Goal: Task Accomplishment & Management: Manage account settings

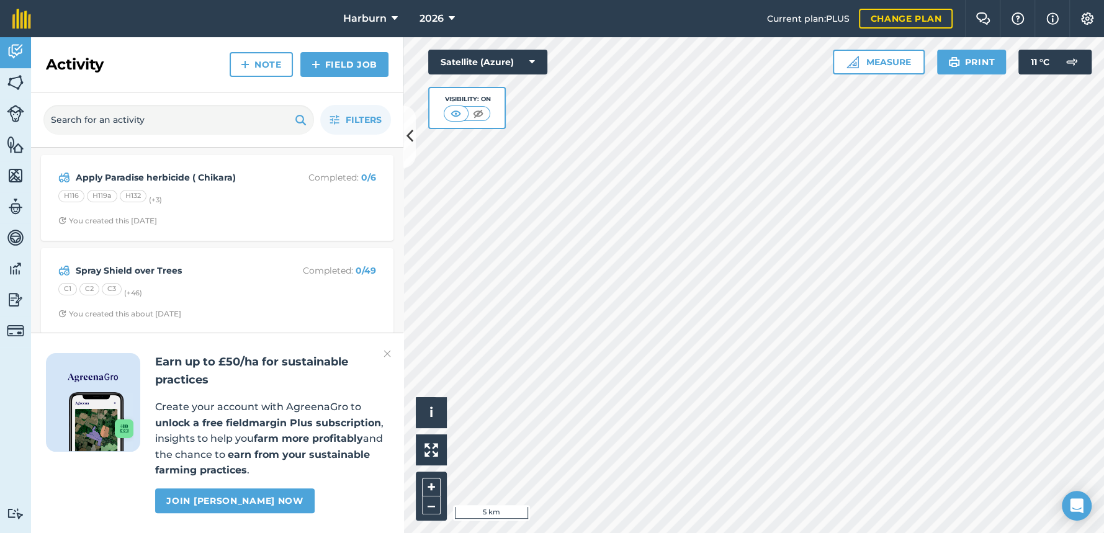
click at [385, 355] on img at bounding box center [387, 353] width 7 height 15
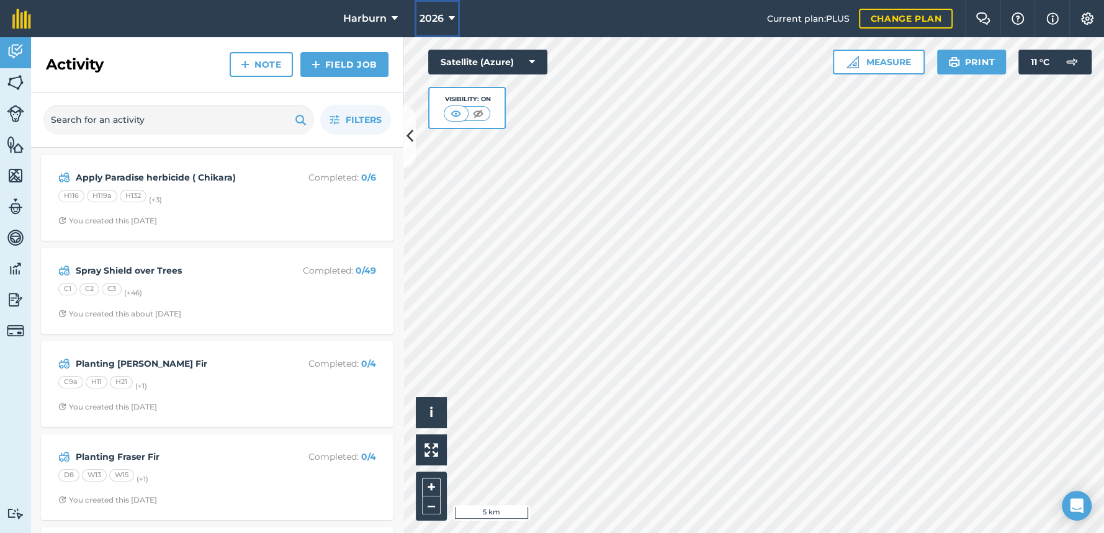
click at [449, 17] on icon at bounding box center [452, 18] width 6 height 15
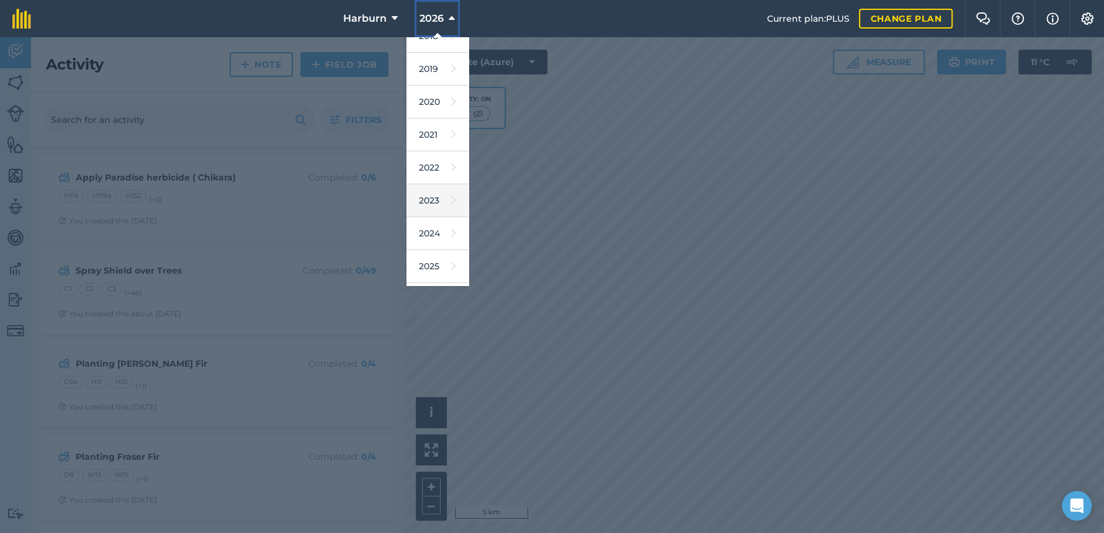
scroll to position [69, 0]
click at [430, 248] on link "2025" at bounding box center [438, 248] width 62 height 33
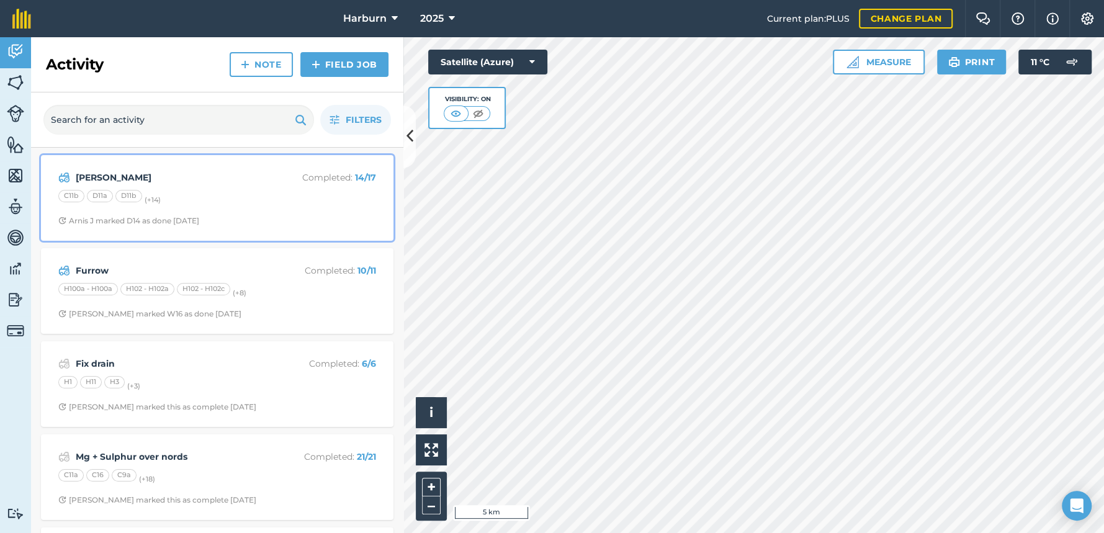
click at [215, 205] on div "C11b D11a D11b (+ 14 )" at bounding box center [217, 198] width 318 height 16
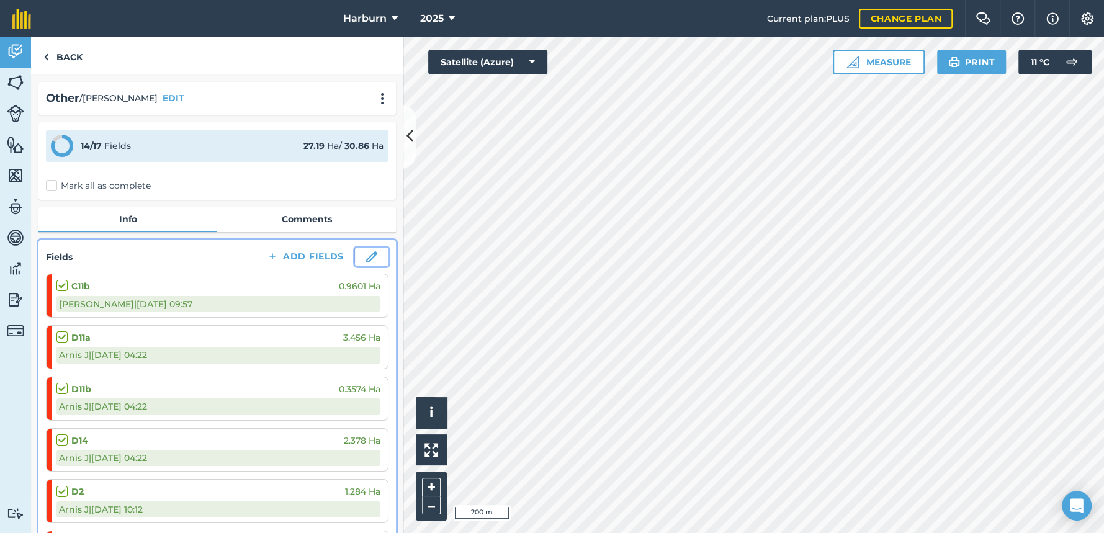
click at [366, 260] on img at bounding box center [371, 256] width 11 height 11
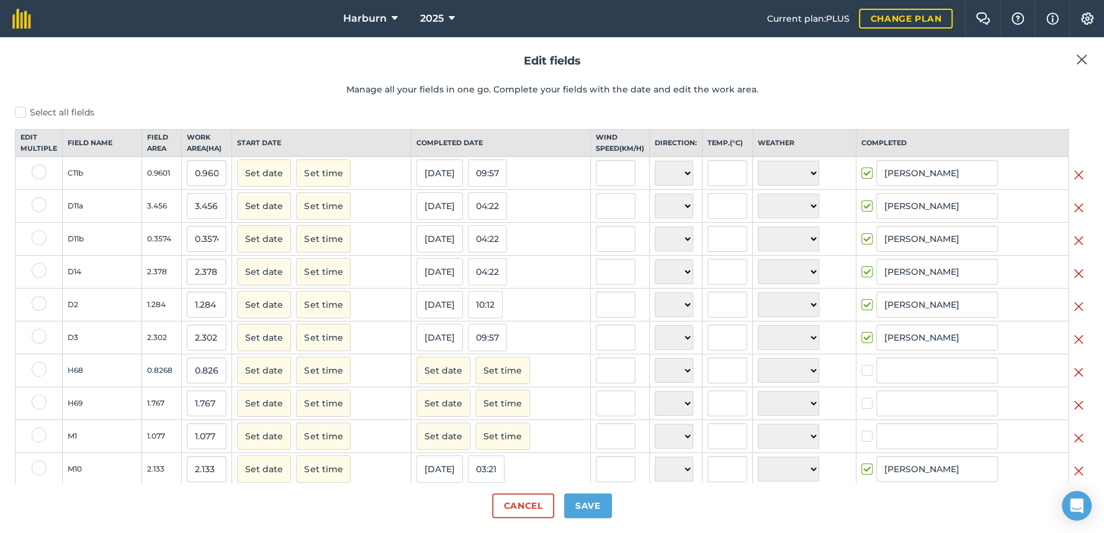
click at [1074, 413] on img at bounding box center [1079, 405] width 10 height 15
click at [1074, 380] on img at bounding box center [1079, 372] width 10 height 15
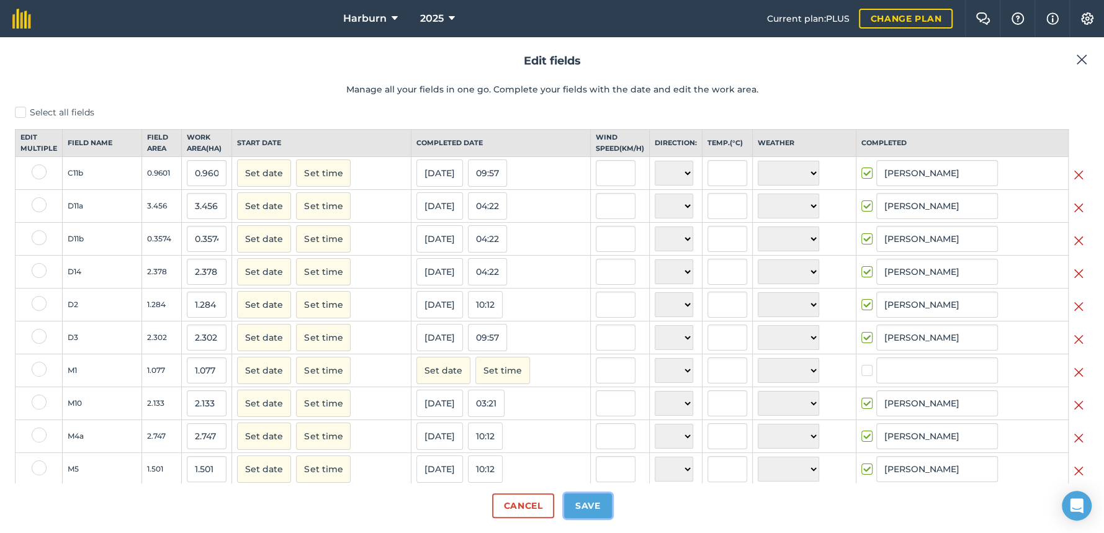
click at [587, 502] on button "Save" at bounding box center [588, 505] width 48 height 25
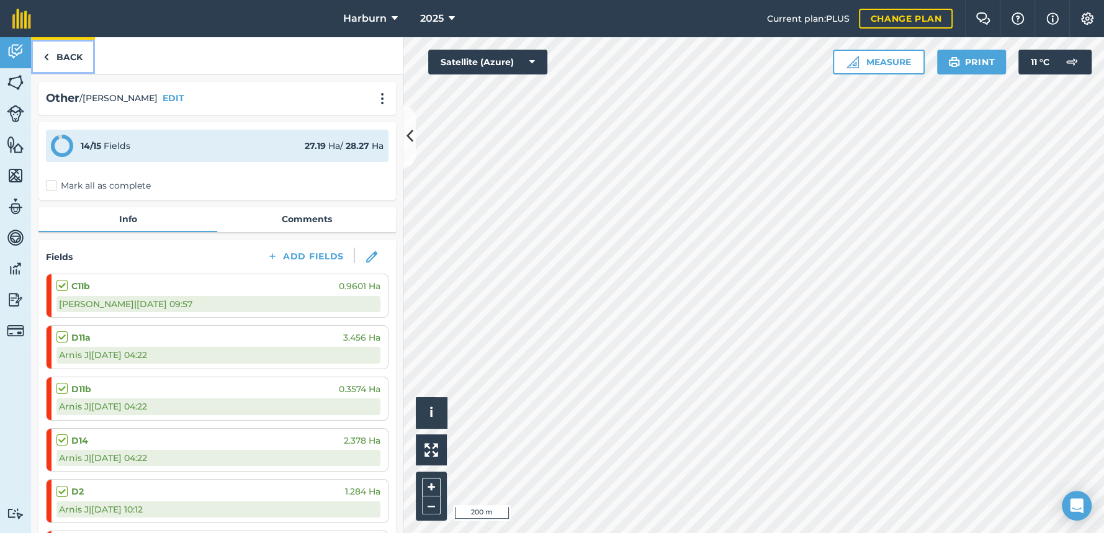
click at [46, 58] on img at bounding box center [46, 57] width 6 height 15
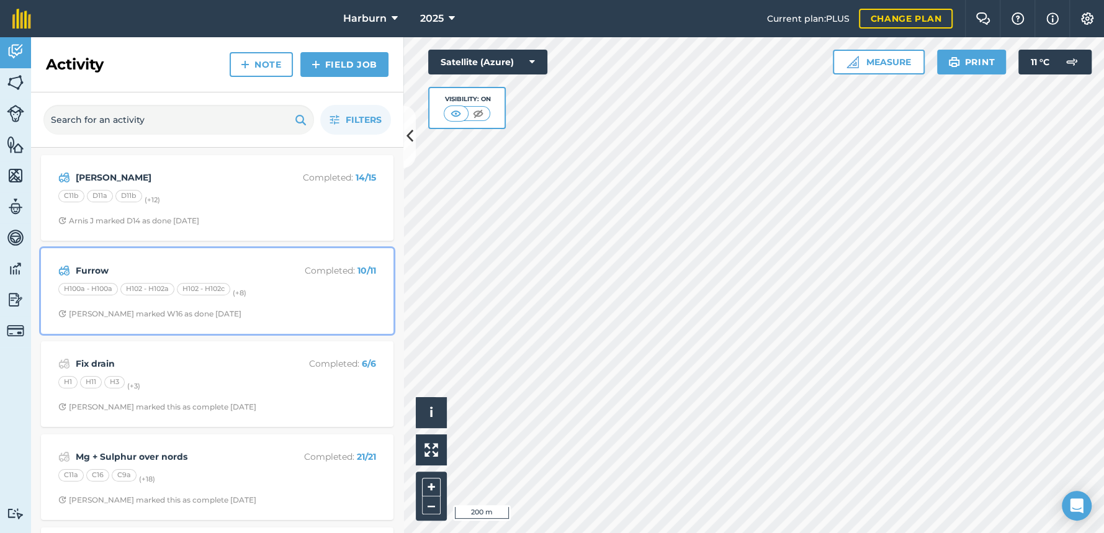
click at [96, 264] on strong "Furrow" at bounding box center [174, 271] width 197 height 14
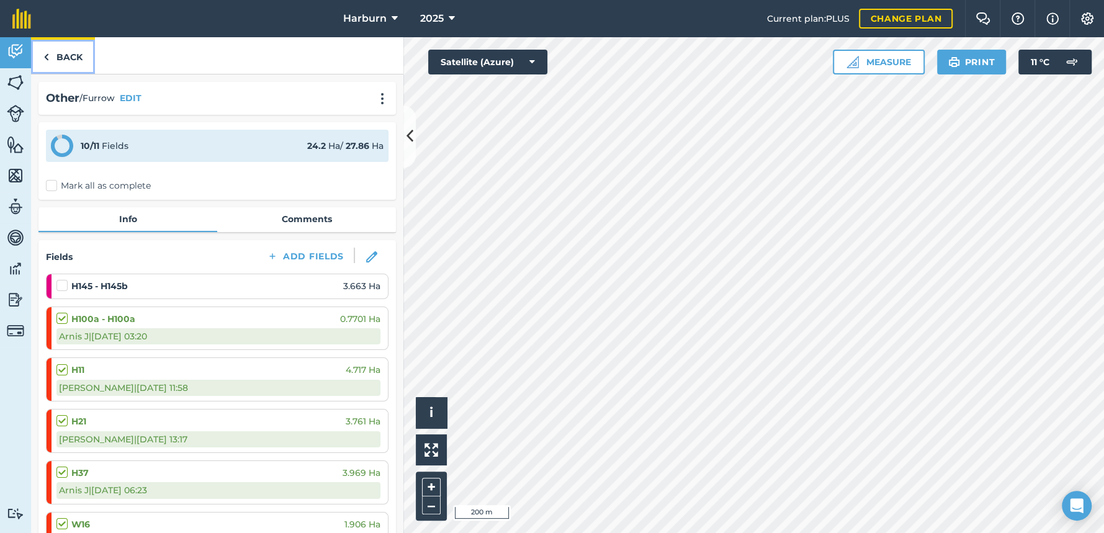
click at [43, 58] on img at bounding box center [46, 57] width 6 height 15
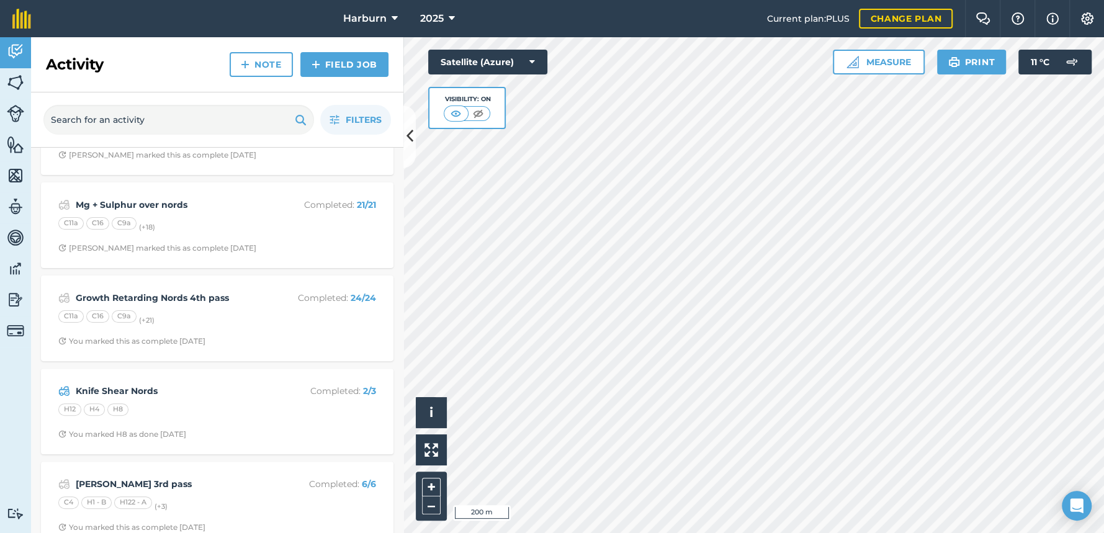
scroll to position [276, 0]
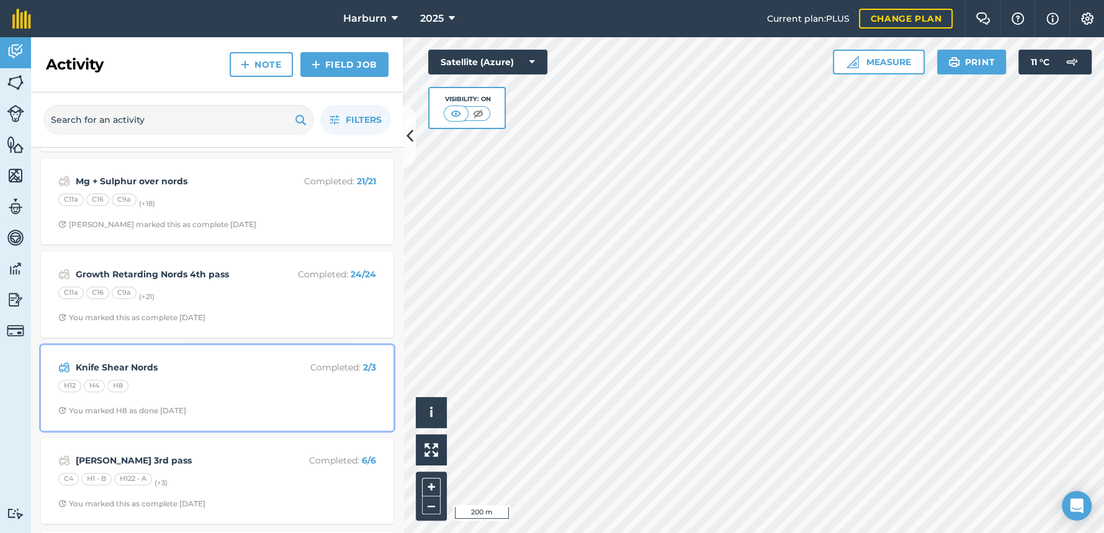
click at [109, 371] on strong "Knife Shear Nords" at bounding box center [174, 368] width 197 height 14
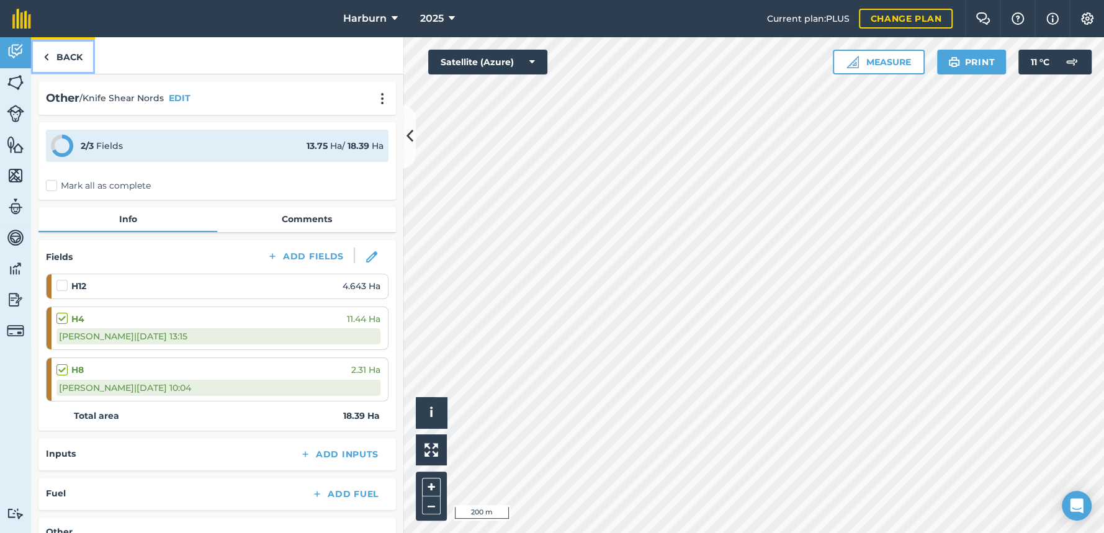
click at [46, 59] on img at bounding box center [46, 57] width 6 height 15
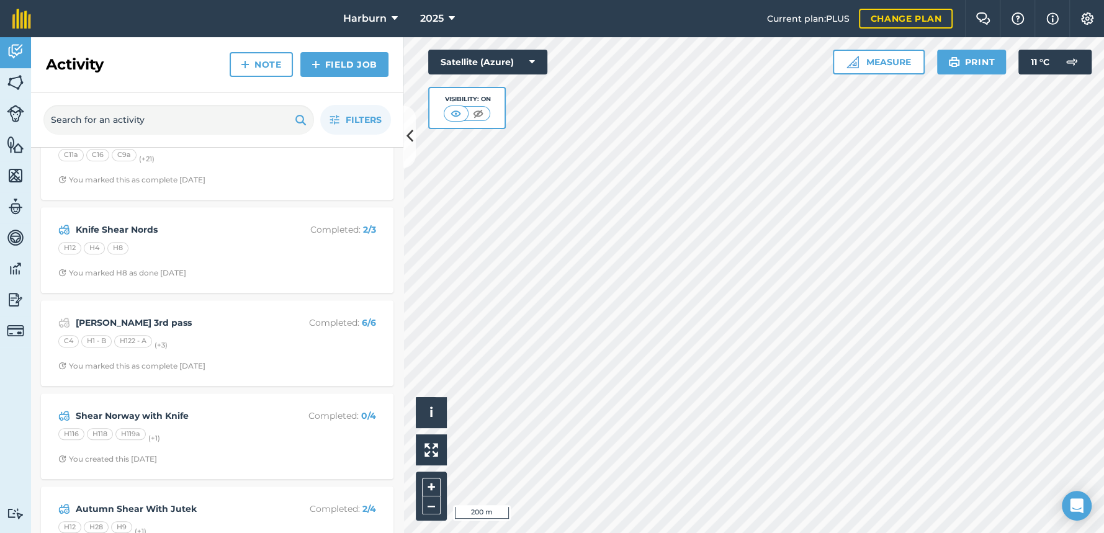
scroll to position [482, 0]
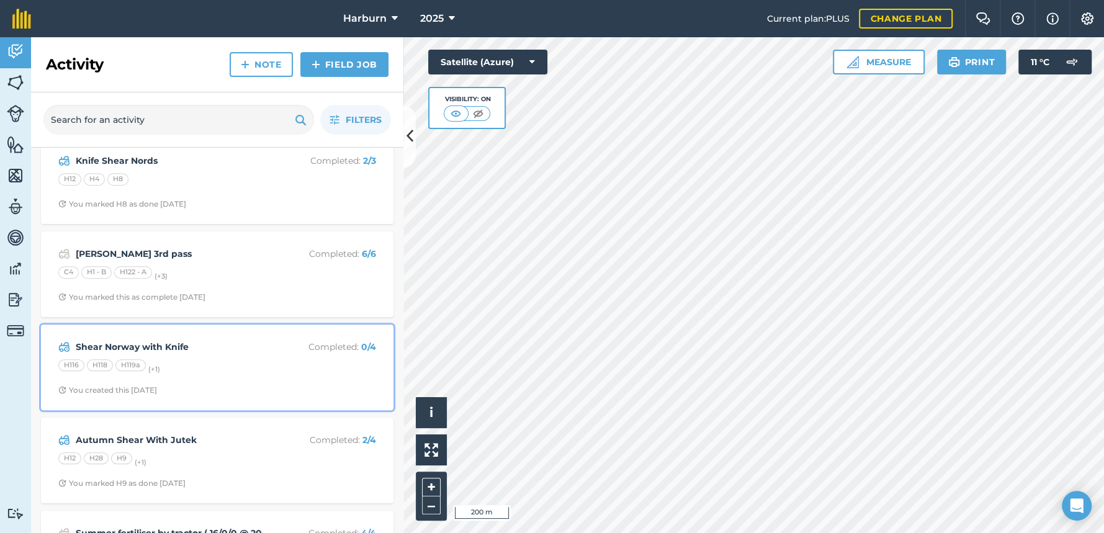
click at [112, 361] on div "H118" at bounding box center [100, 365] width 26 height 12
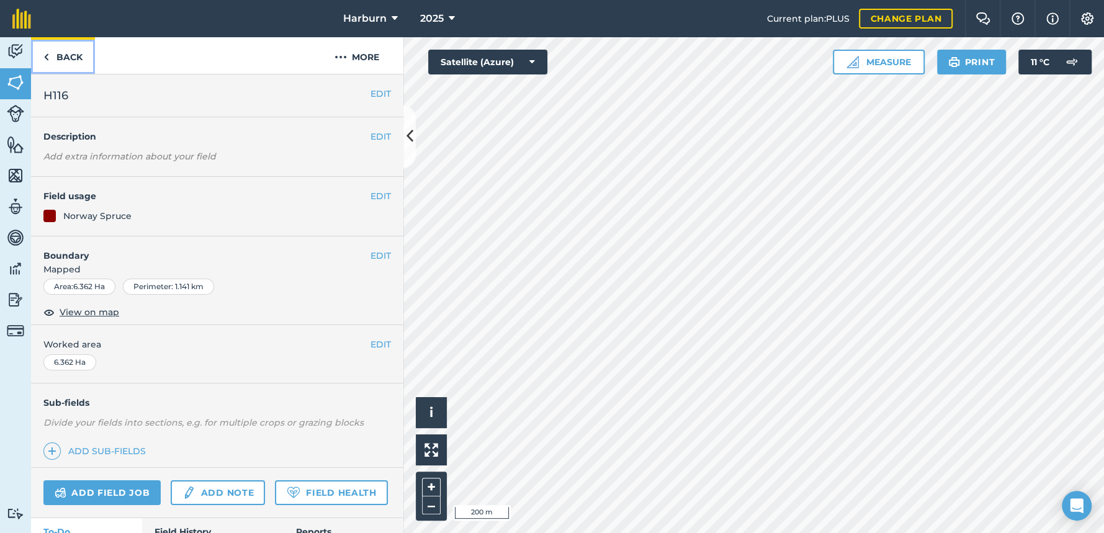
click at [49, 59] on link "Back" at bounding box center [63, 55] width 64 height 37
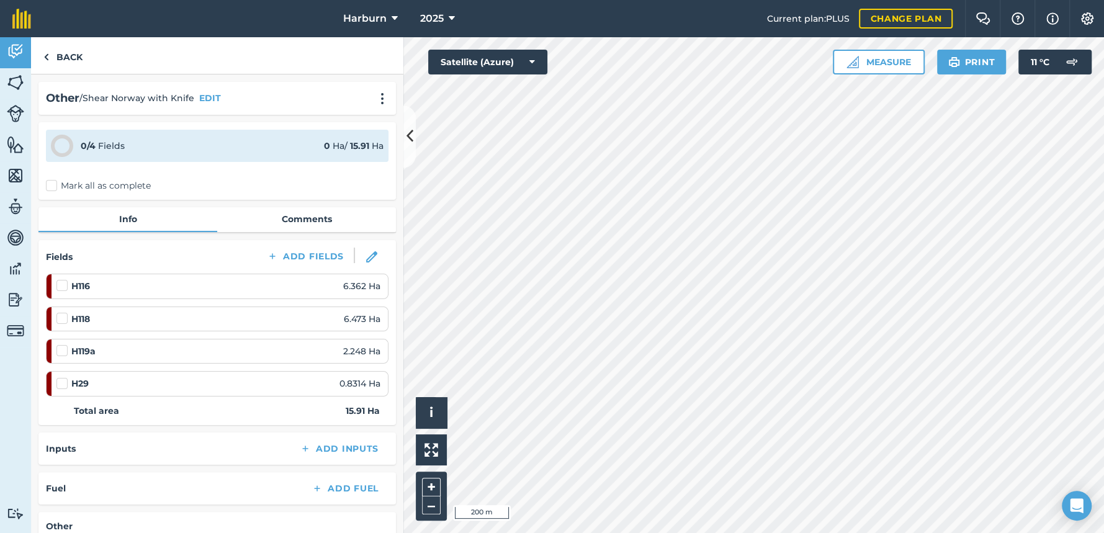
click at [60, 279] on label at bounding box center [63, 279] width 15 height 0
click at [60, 287] on input "checkbox" at bounding box center [60, 283] width 8 height 8
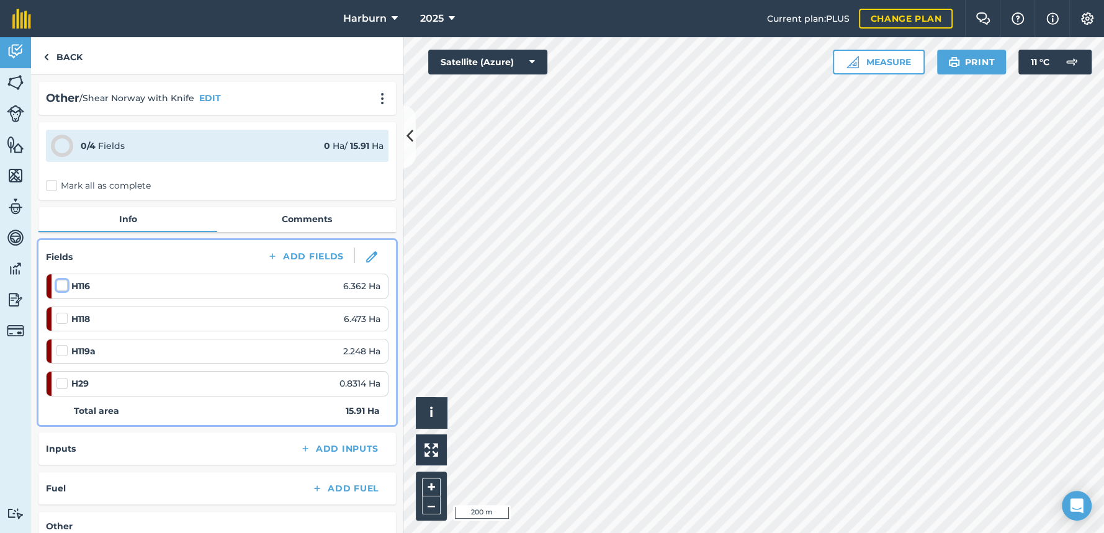
checkbox input "false"
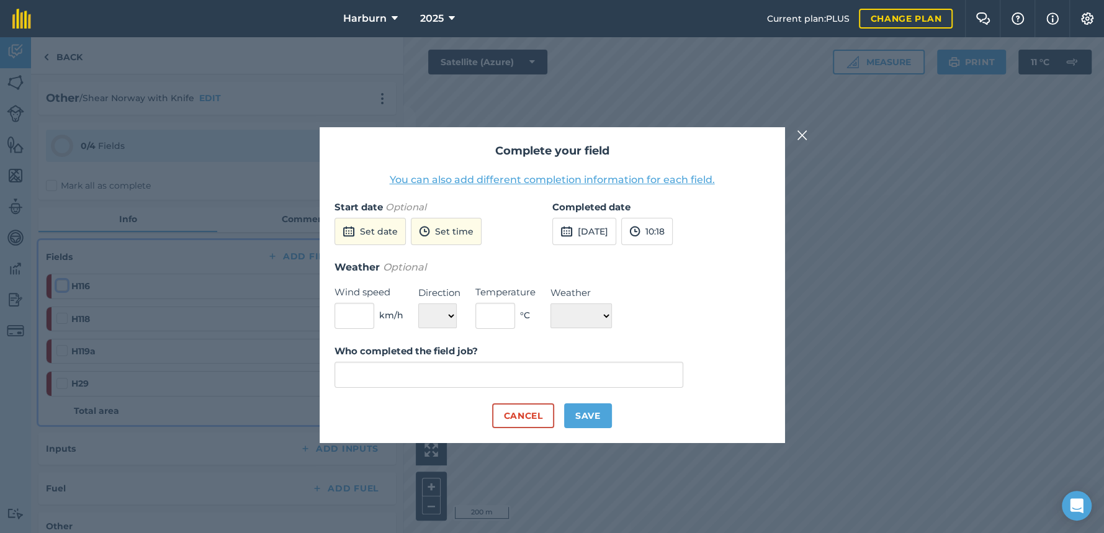
type input "[PERSON_NAME]"
click at [569, 416] on button "Save" at bounding box center [588, 415] width 48 height 25
checkbox input "true"
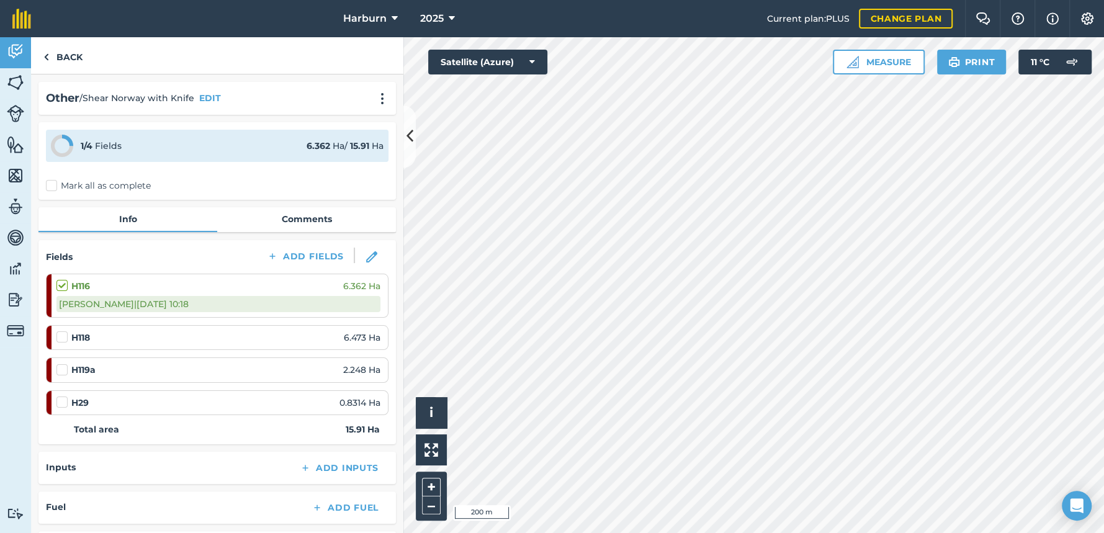
click at [58, 331] on label at bounding box center [63, 331] width 15 height 0
click at [58, 336] on input "checkbox" at bounding box center [60, 335] width 8 height 8
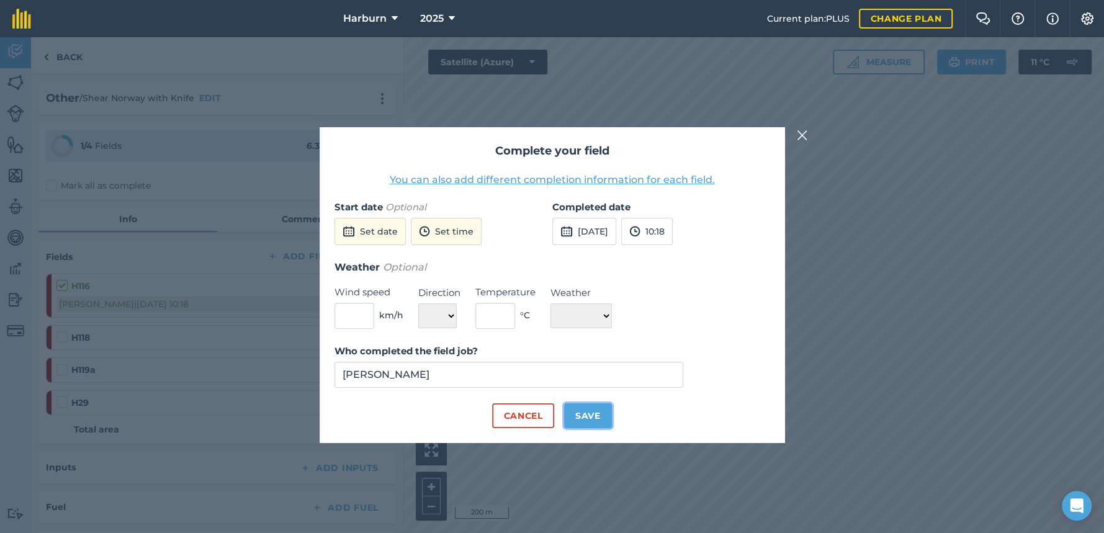
click at [598, 414] on button "Save" at bounding box center [588, 415] width 48 height 25
checkbox input "true"
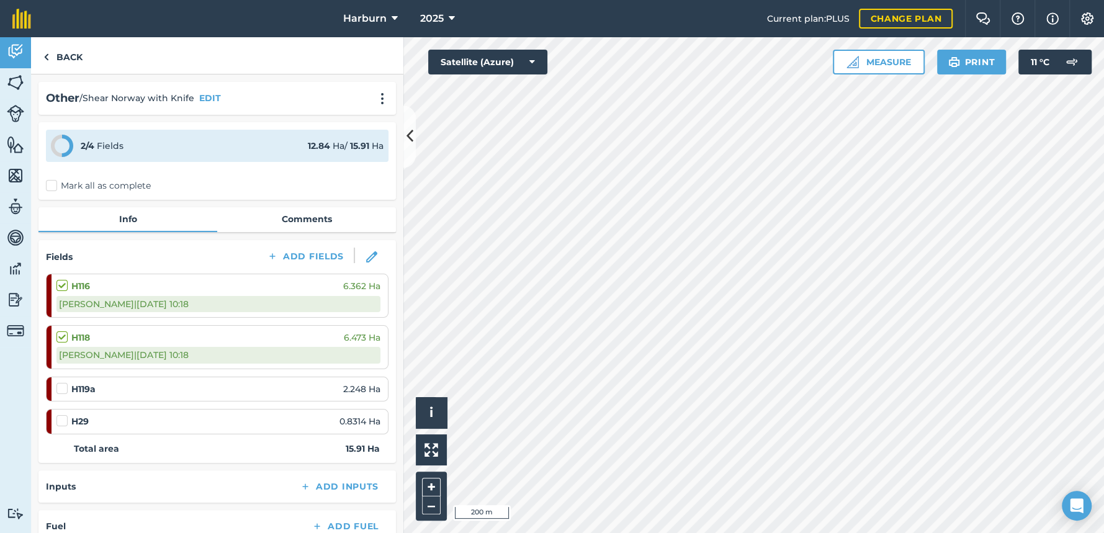
click at [66, 382] on label at bounding box center [63, 382] width 15 height 0
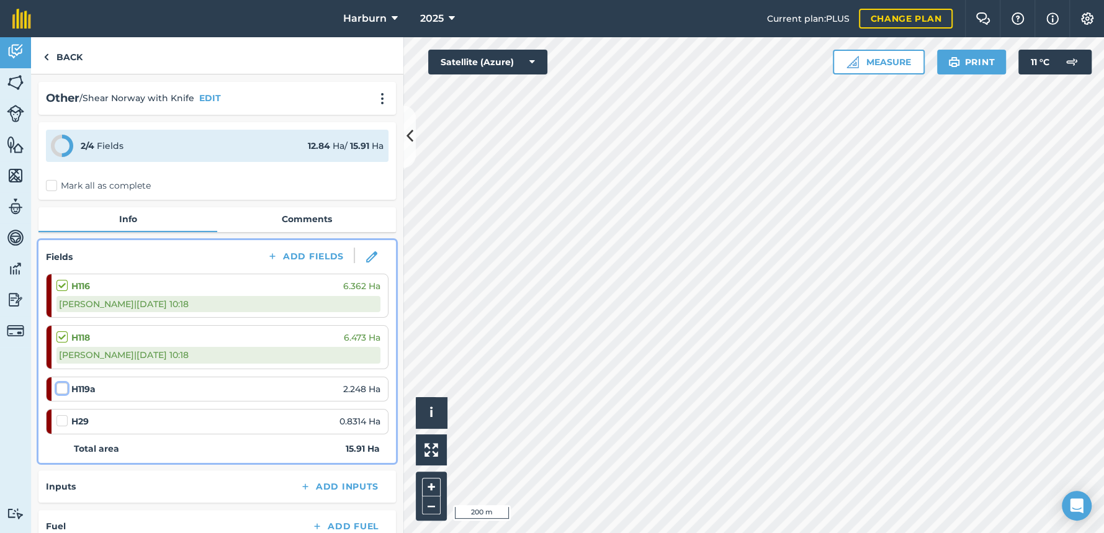
click at [65, 387] on input "checkbox" at bounding box center [60, 386] width 8 height 8
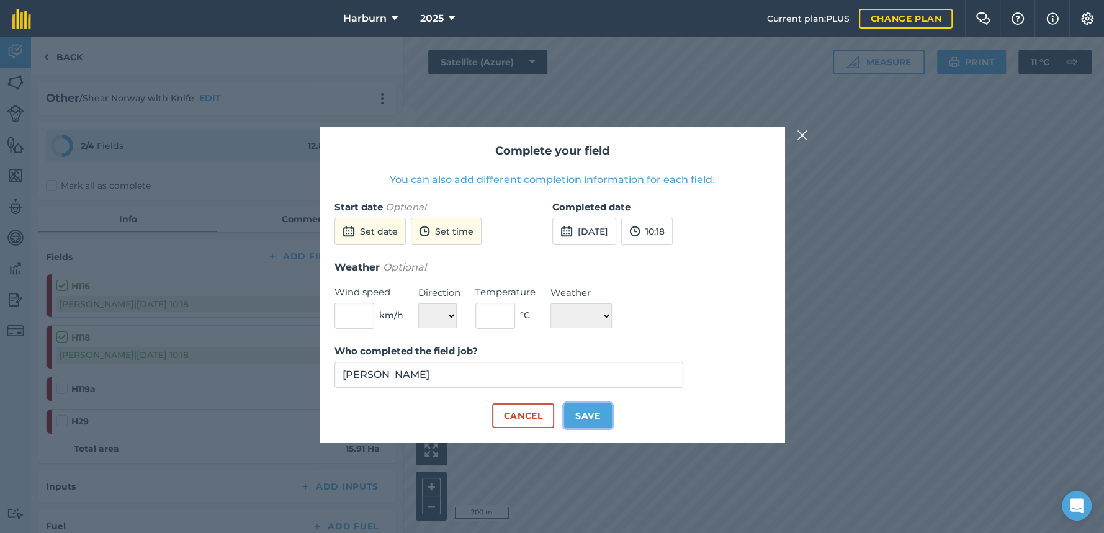
click at [575, 422] on button "Save" at bounding box center [588, 415] width 48 height 25
checkbox input "true"
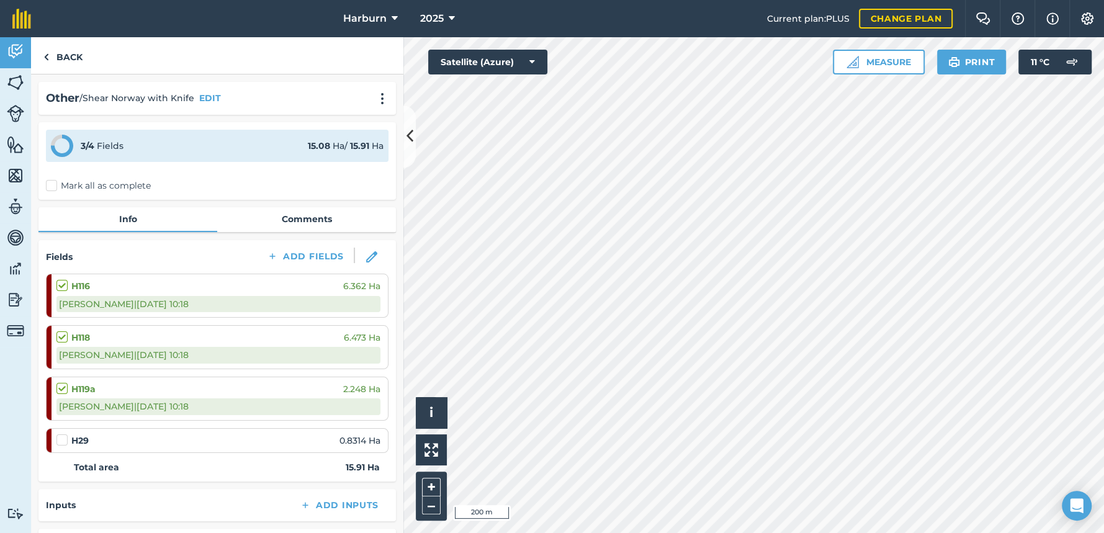
click at [63, 434] on label at bounding box center [63, 434] width 15 height 0
click at [63, 440] on input "checkbox" at bounding box center [60, 438] width 8 height 8
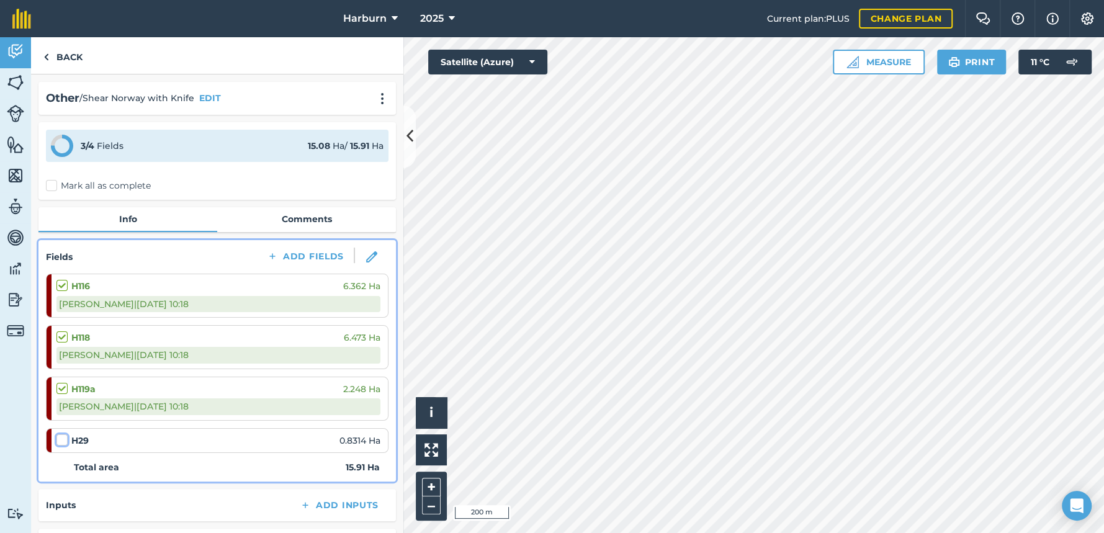
checkbox input "false"
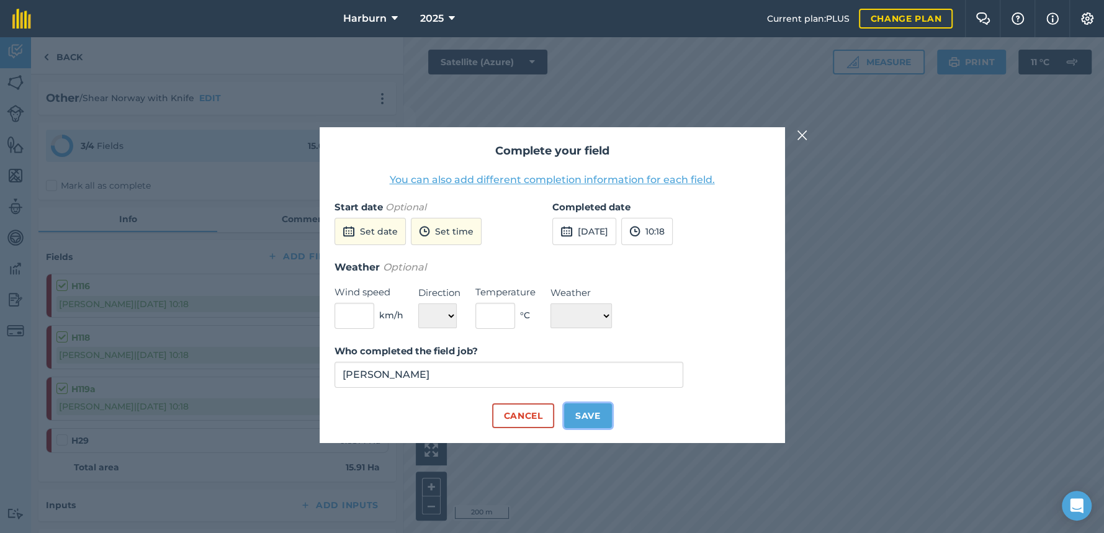
click at [571, 418] on button "Save" at bounding box center [588, 415] width 48 height 25
checkbox input "true"
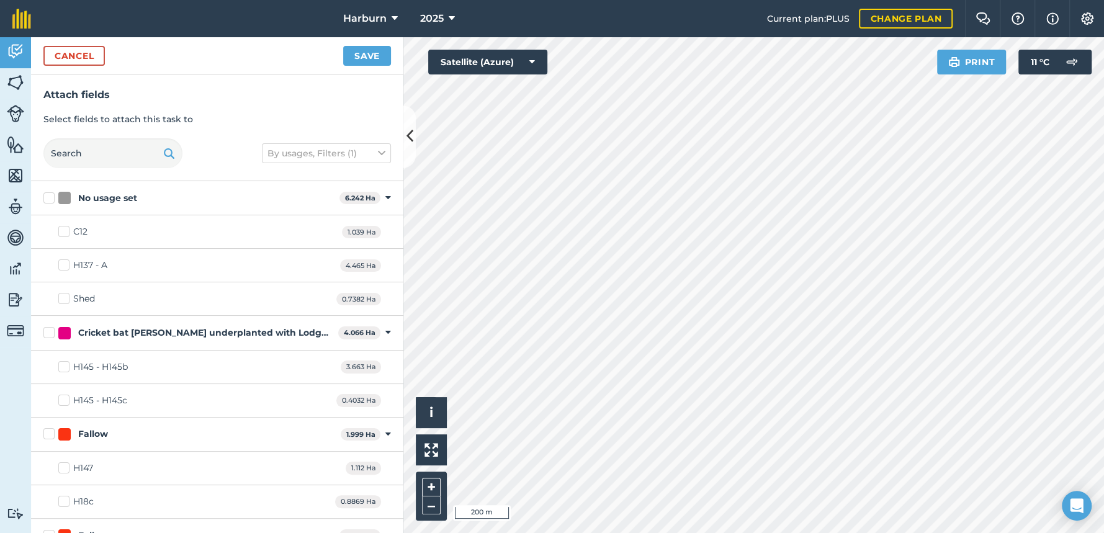
checkbox input "true"
click at [368, 63] on button "Save" at bounding box center [367, 56] width 48 height 20
checkbox input "false"
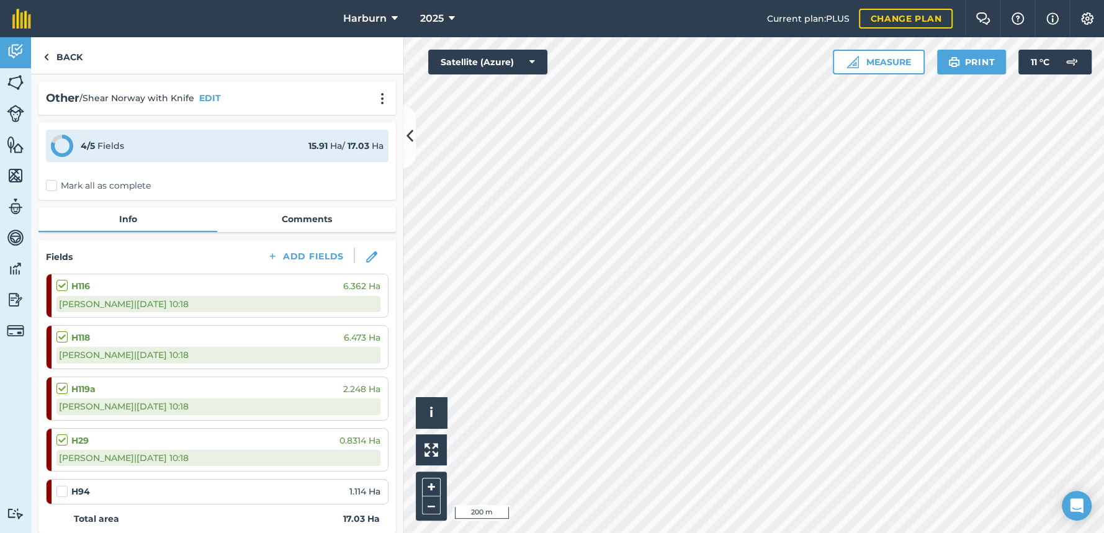
click at [66, 485] on label at bounding box center [63, 485] width 15 height 0
click at [65, 489] on input "checkbox" at bounding box center [60, 489] width 8 height 8
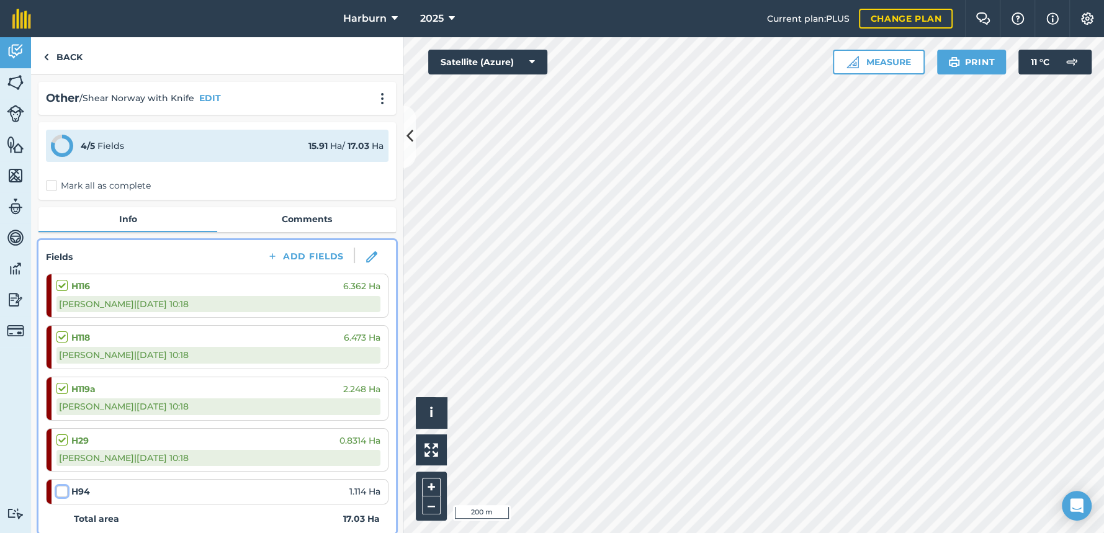
checkbox input "false"
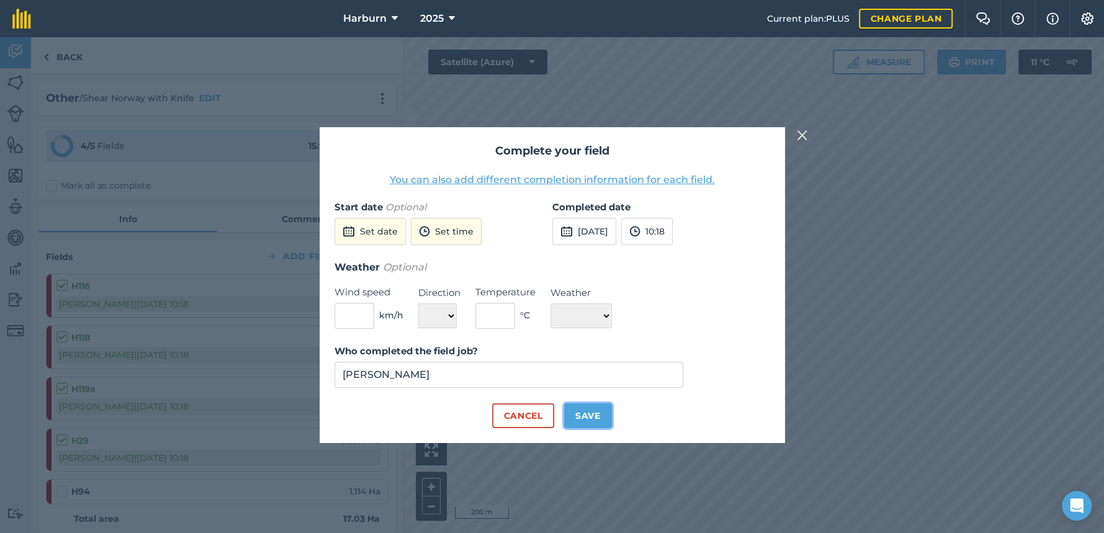
click at [592, 417] on button "Save" at bounding box center [588, 415] width 48 height 25
checkbox input "true"
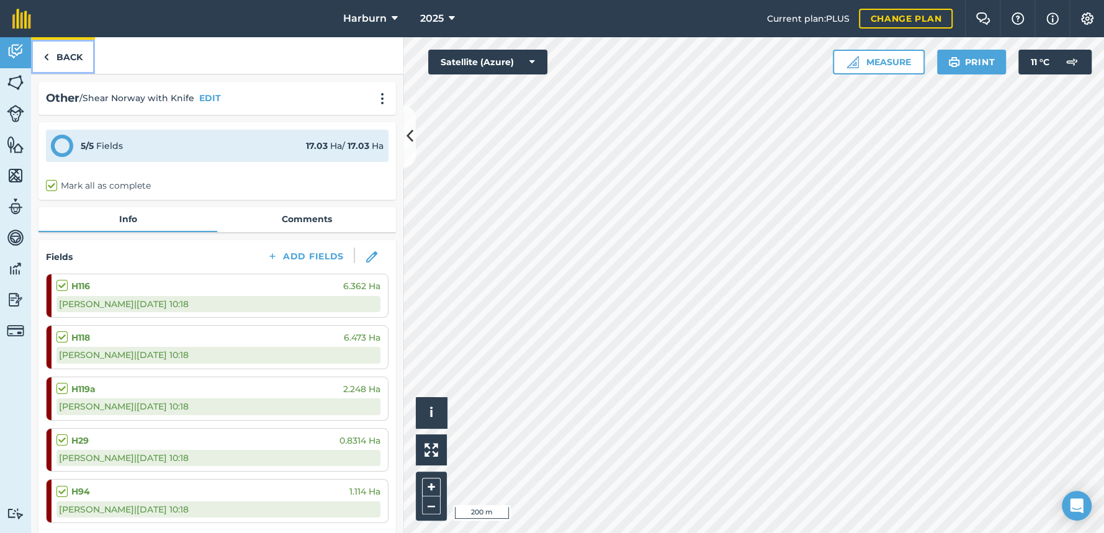
click at [47, 56] on img at bounding box center [46, 57] width 6 height 15
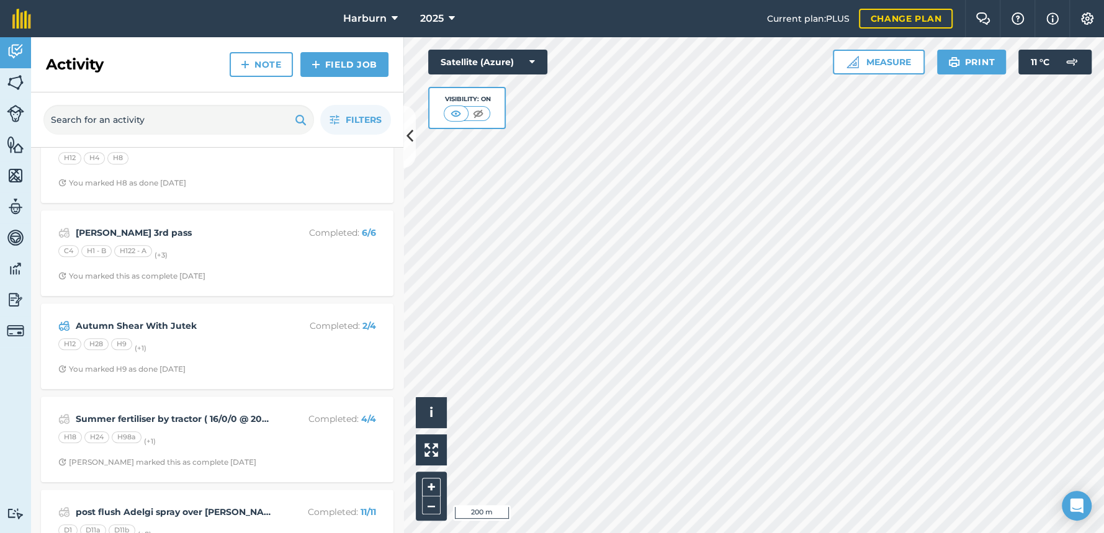
scroll to position [620, 0]
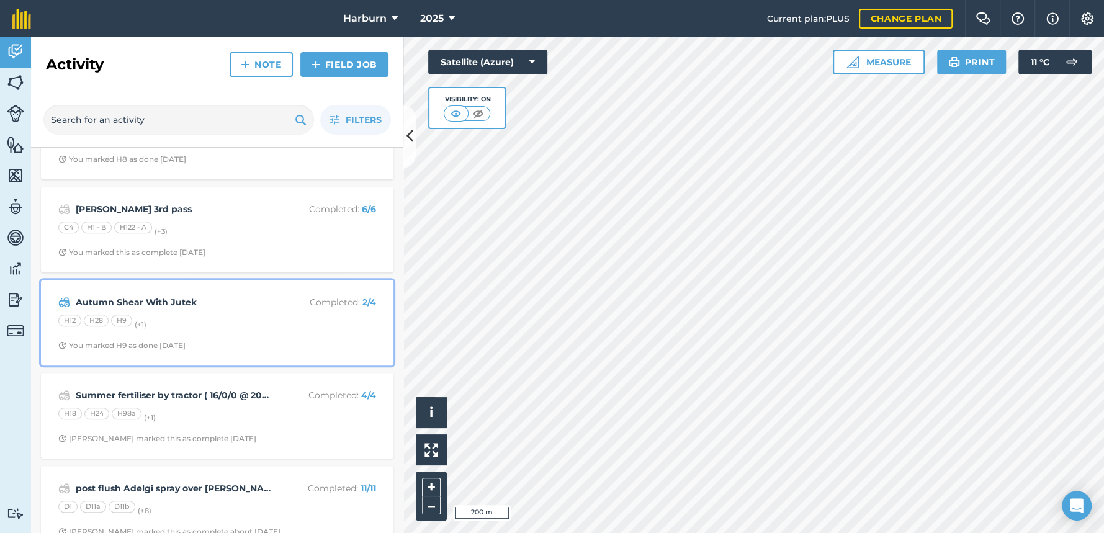
click at [111, 305] on strong "Autumn Shear With Jutek" at bounding box center [174, 302] width 197 height 14
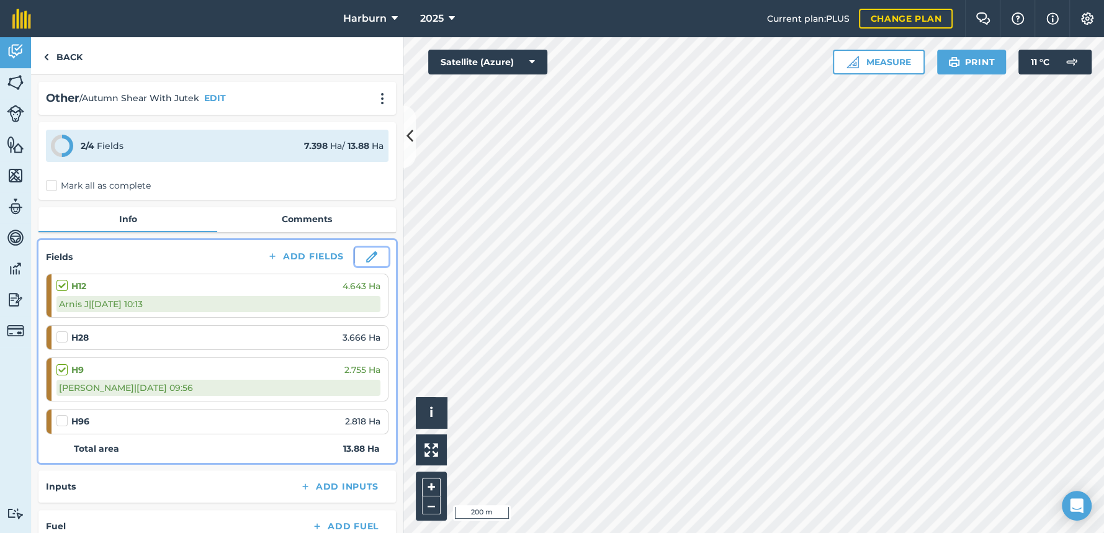
click at [366, 261] on img at bounding box center [371, 256] width 11 height 11
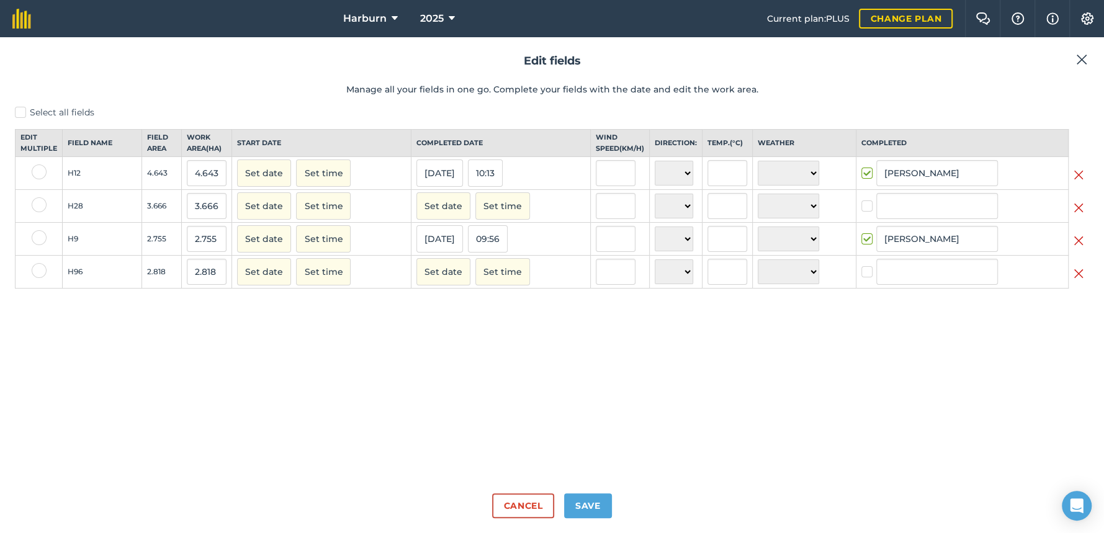
click at [1080, 281] on img at bounding box center [1079, 273] width 10 height 15
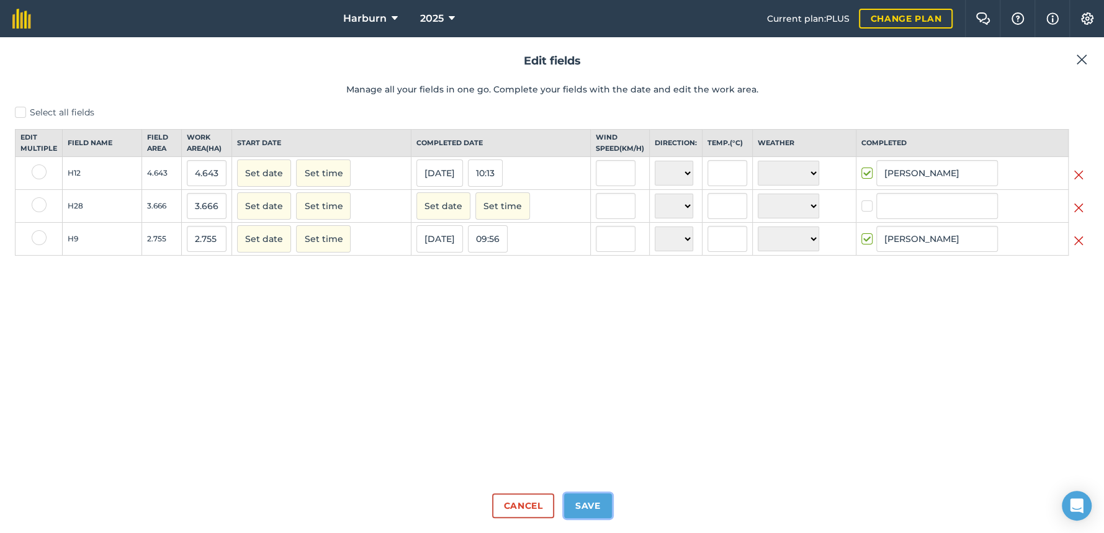
click at [597, 501] on button "Save" at bounding box center [588, 505] width 48 height 25
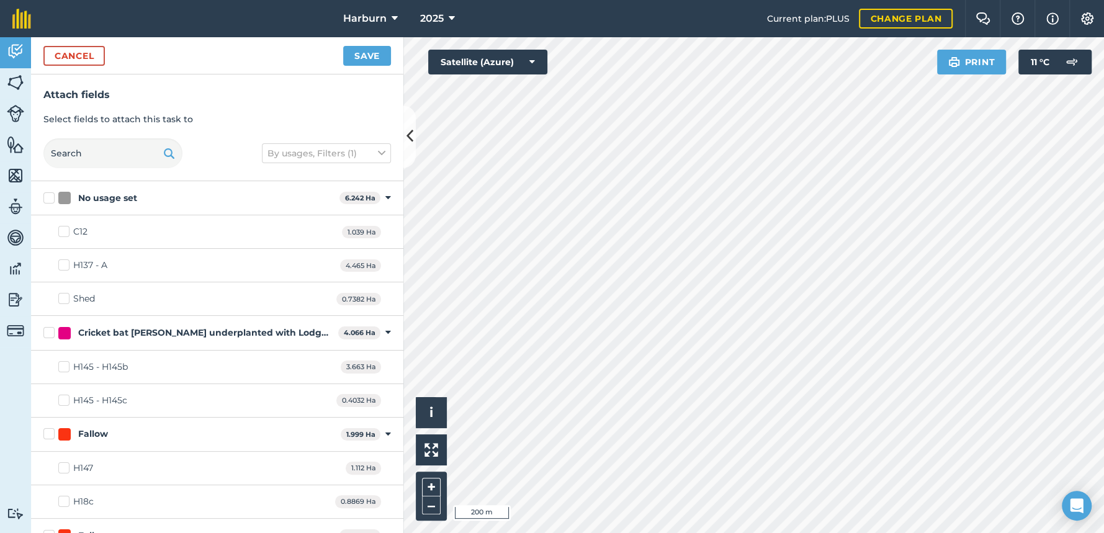
checkbox input "true"
click at [352, 60] on button "Save" at bounding box center [367, 56] width 48 height 20
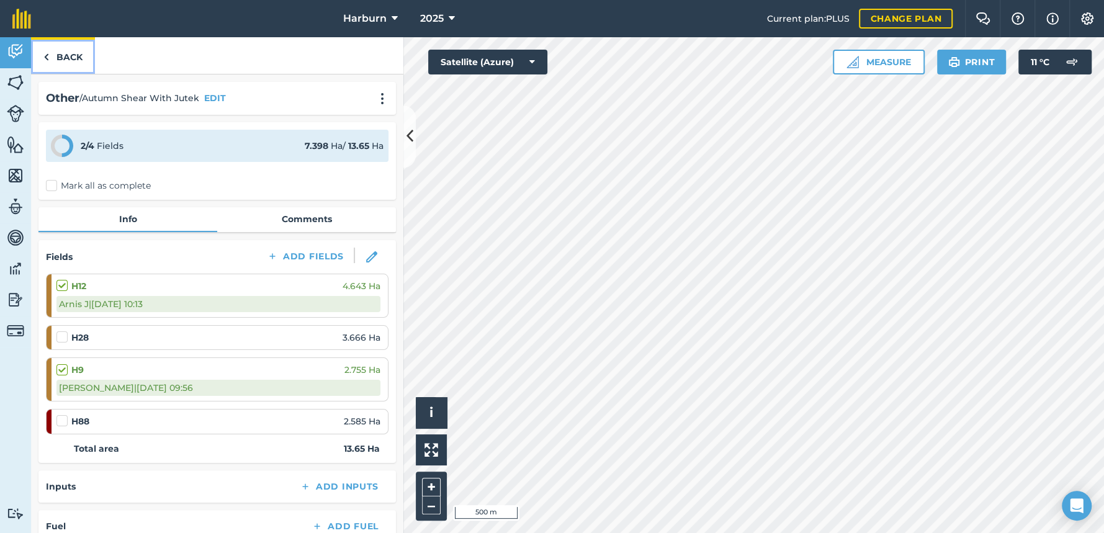
click at [47, 56] on img at bounding box center [46, 57] width 6 height 15
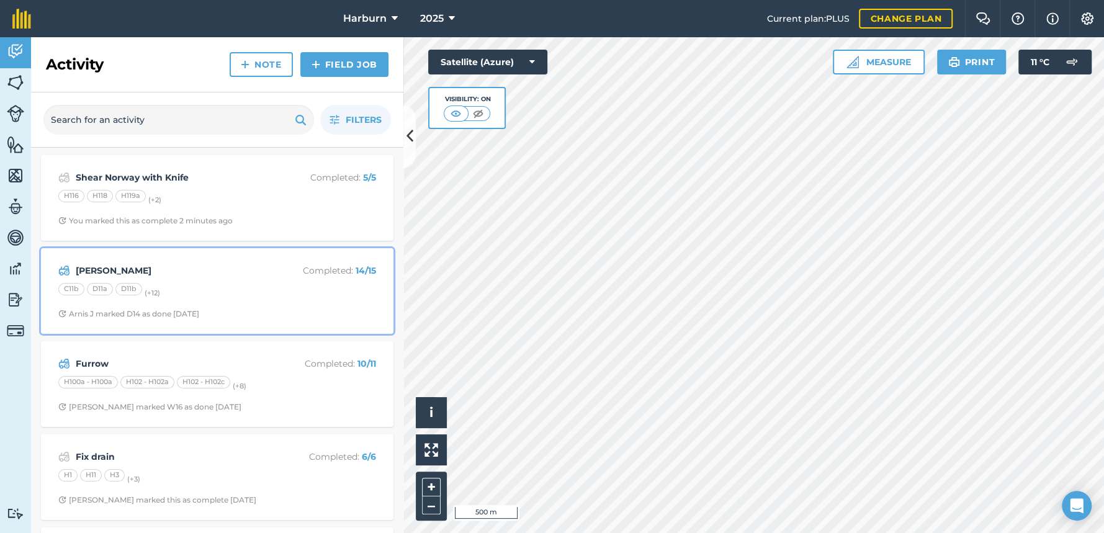
click at [99, 274] on strong "[PERSON_NAME]" at bounding box center [174, 271] width 197 height 14
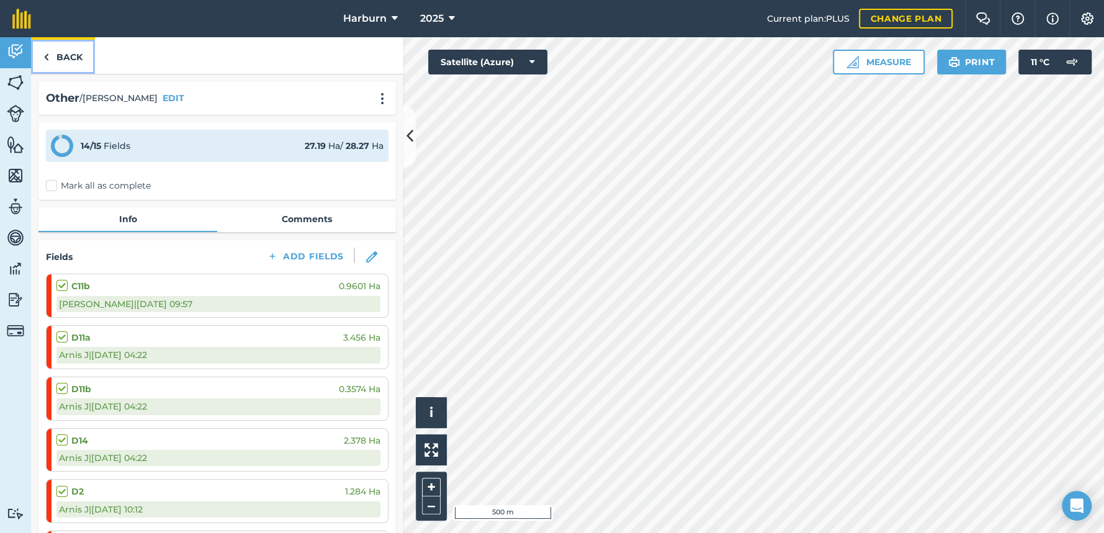
click at [44, 56] on img at bounding box center [46, 57] width 6 height 15
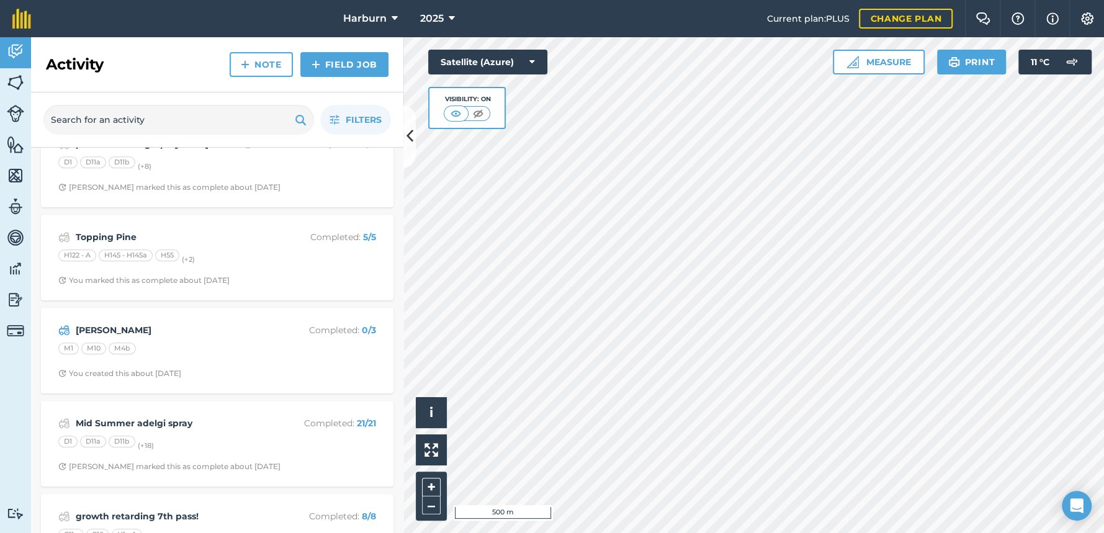
scroll to position [965, 0]
click at [148, 323] on strong "[PERSON_NAME]" at bounding box center [174, 330] width 197 height 14
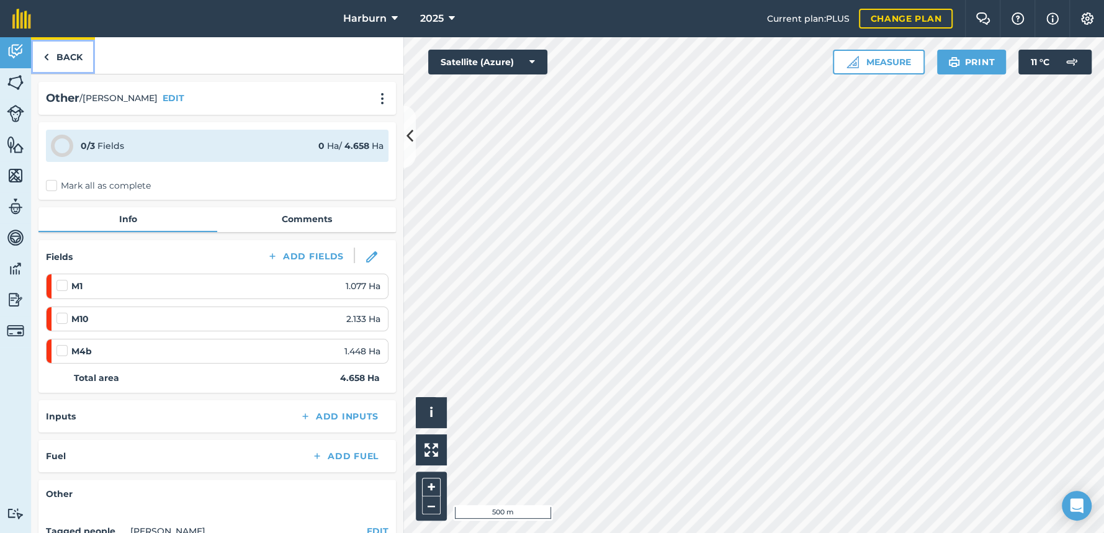
click at [44, 58] on img at bounding box center [46, 57] width 6 height 15
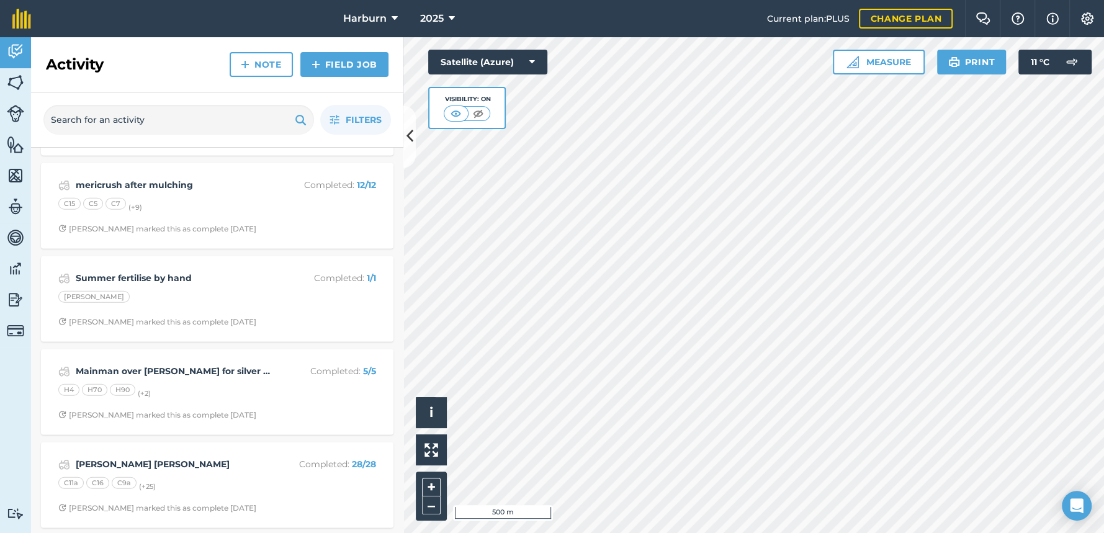
scroll to position [2345, 0]
